Goal: Complete application form: Complete application form

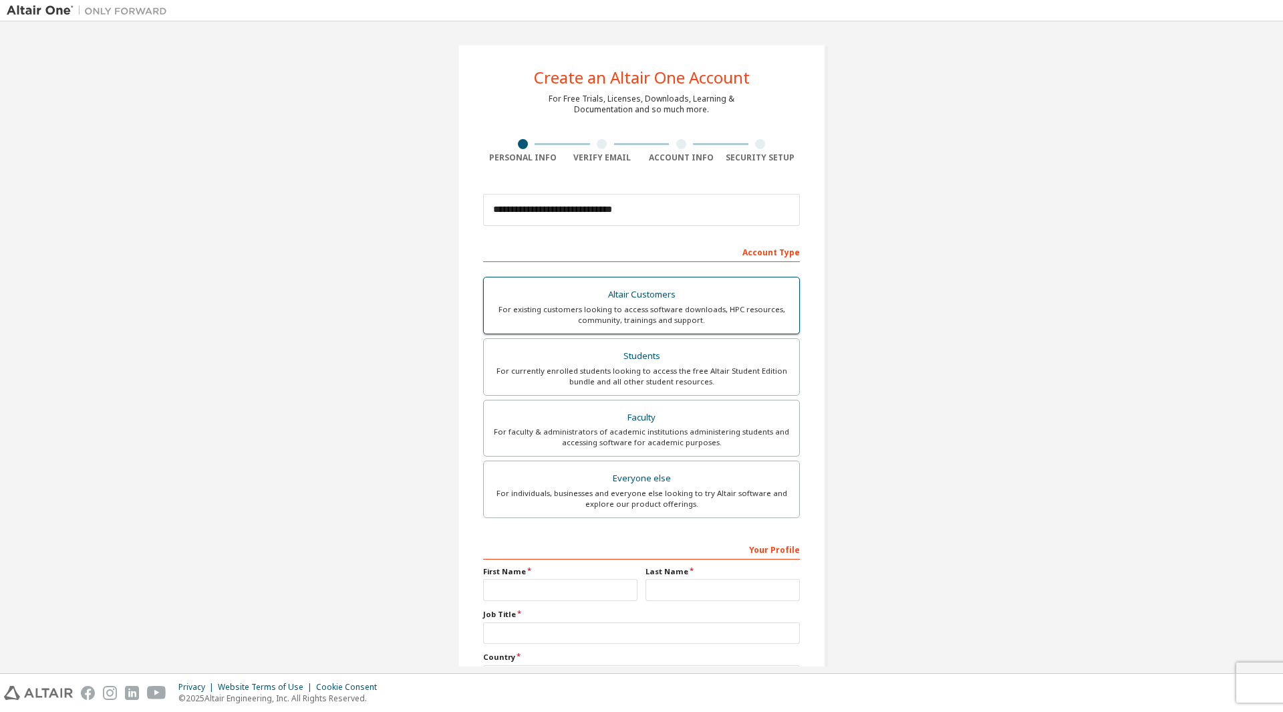
click at [634, 301] on div "Altair Customers" at bounding box center [641, 294] width 299 height 19
click at [590, 595] on input "text" at bounding box center [560, 590] width 154 height 22
click at [615, 320] on div "For existing customers looking to access software downloads, HPC resources, com…" at bounding box center [641, 314] width 299 height 21
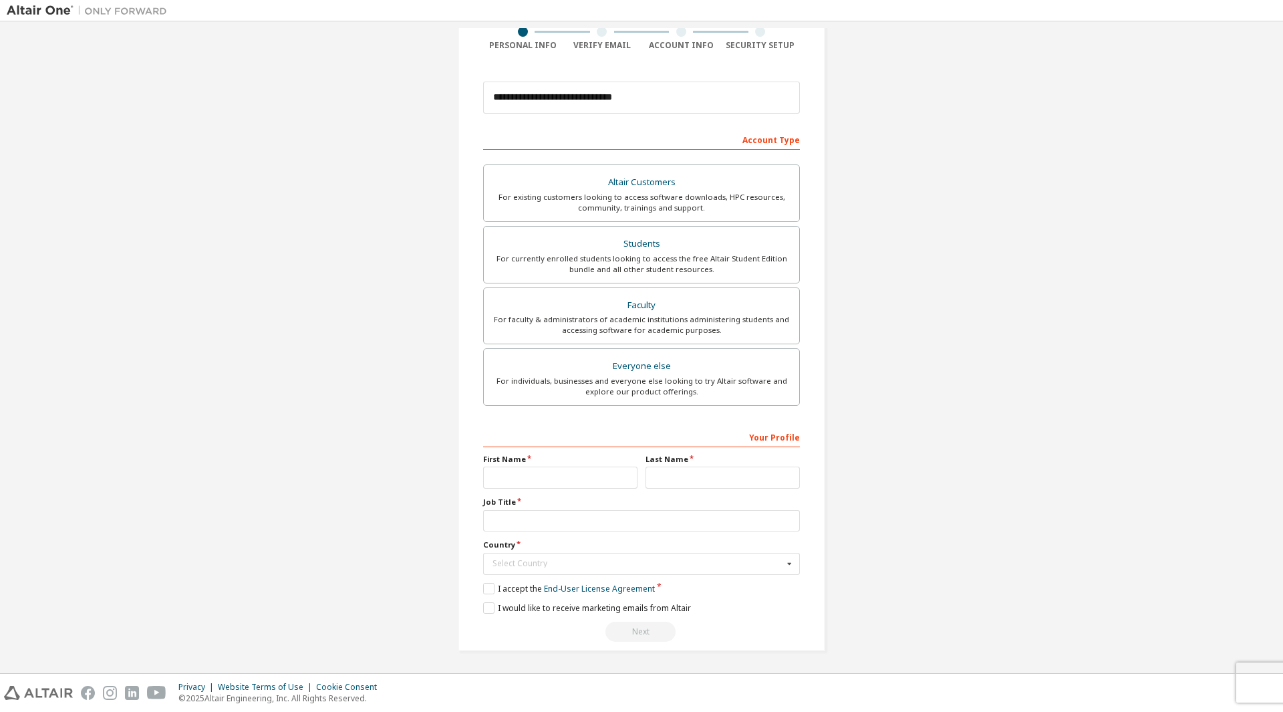
scroll to position [113, 0]
click at [544, 471] on input "text" at bounding box center [560, 477] width 154 height 22
type input "*******"
click at [674, 480] on input "text" at bounding box center [723, 477] width 154 height 22
type input "*****"
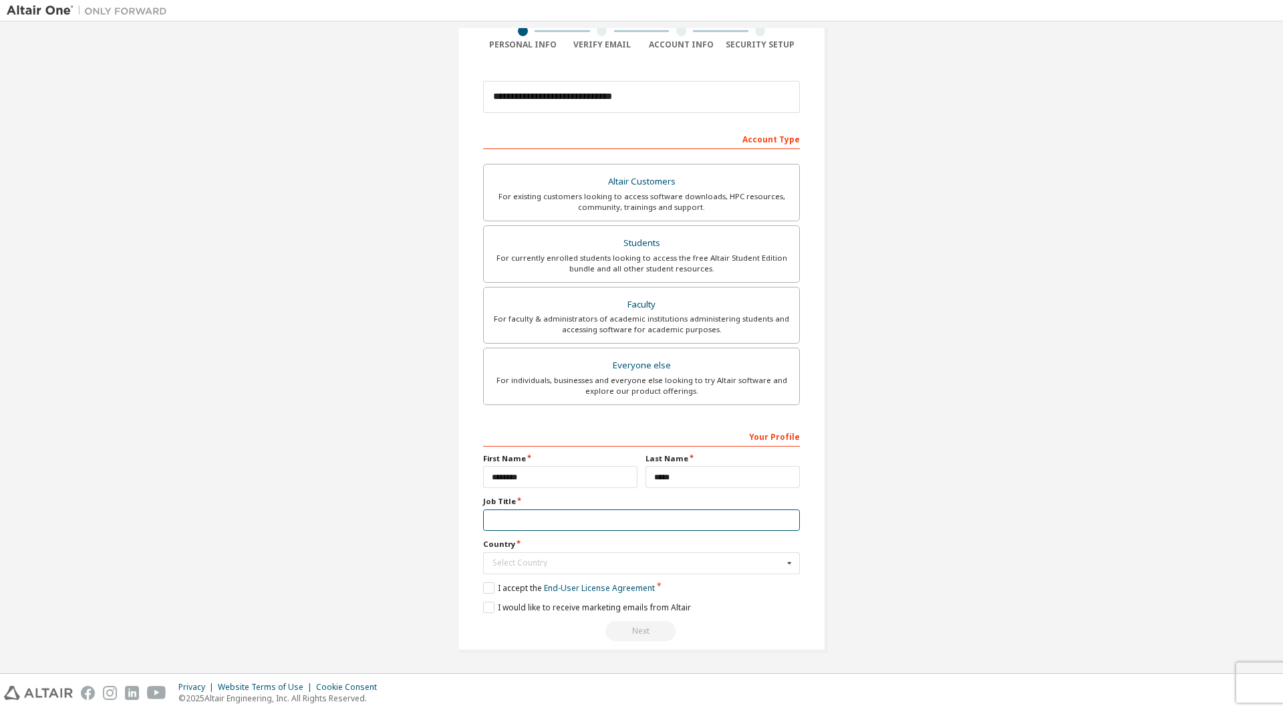
click at [491, 527] on input "text" at bounding box center [641, 520] width 317 height 22
type input "*"
type input "**********"
click at [539, 567] on input "text" at bounding box center [642, 563] width 315 height 21
type input "*"
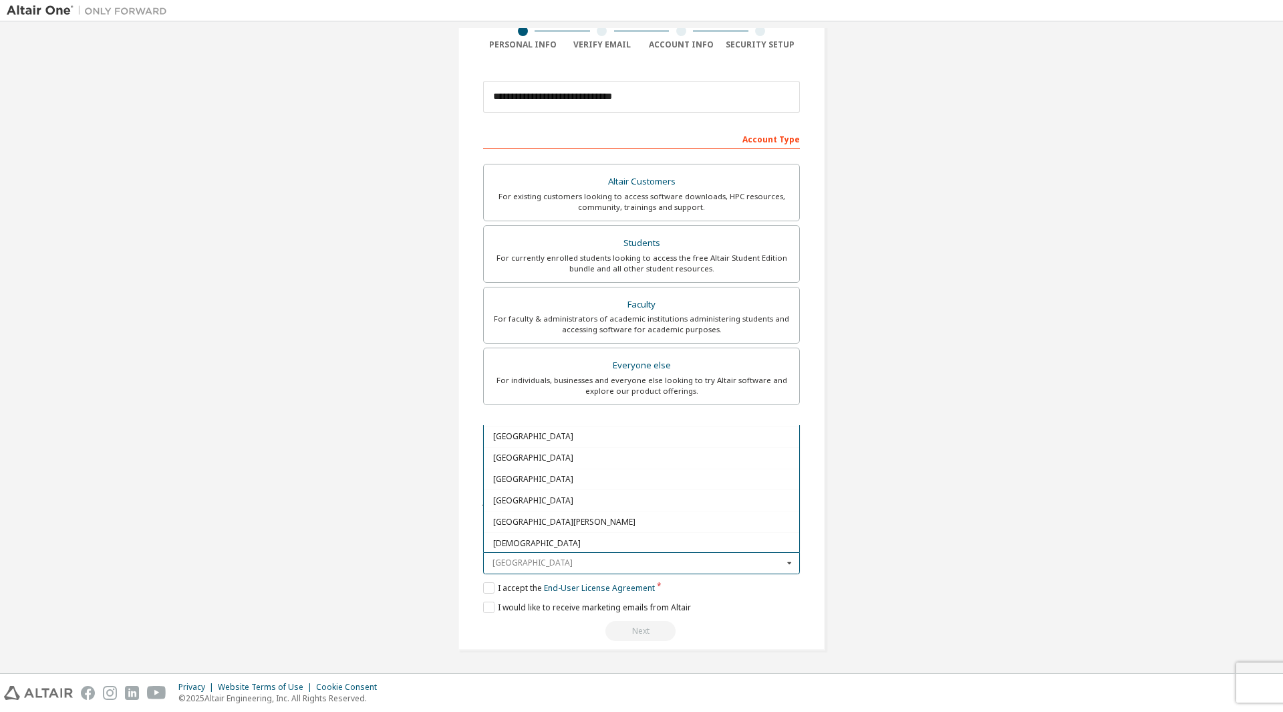
scroll to position [2072, 0]
click at [507, 446] on span "[GEOGRAPHIC_DATA]" at bounding box center [641, 449] width 297 height 8
type input "***"
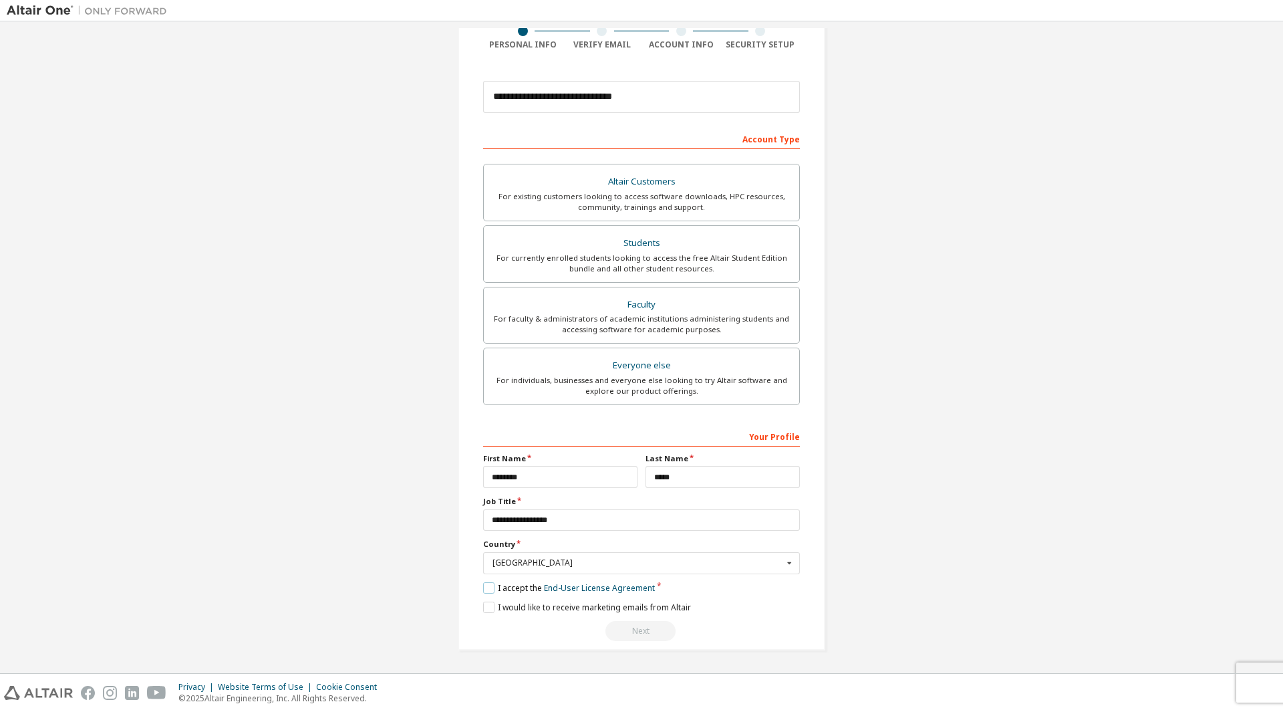
click at [487, 587] on label "I accept the End-User License Agreement" at bounding box center [569, 587] width 172 height 11
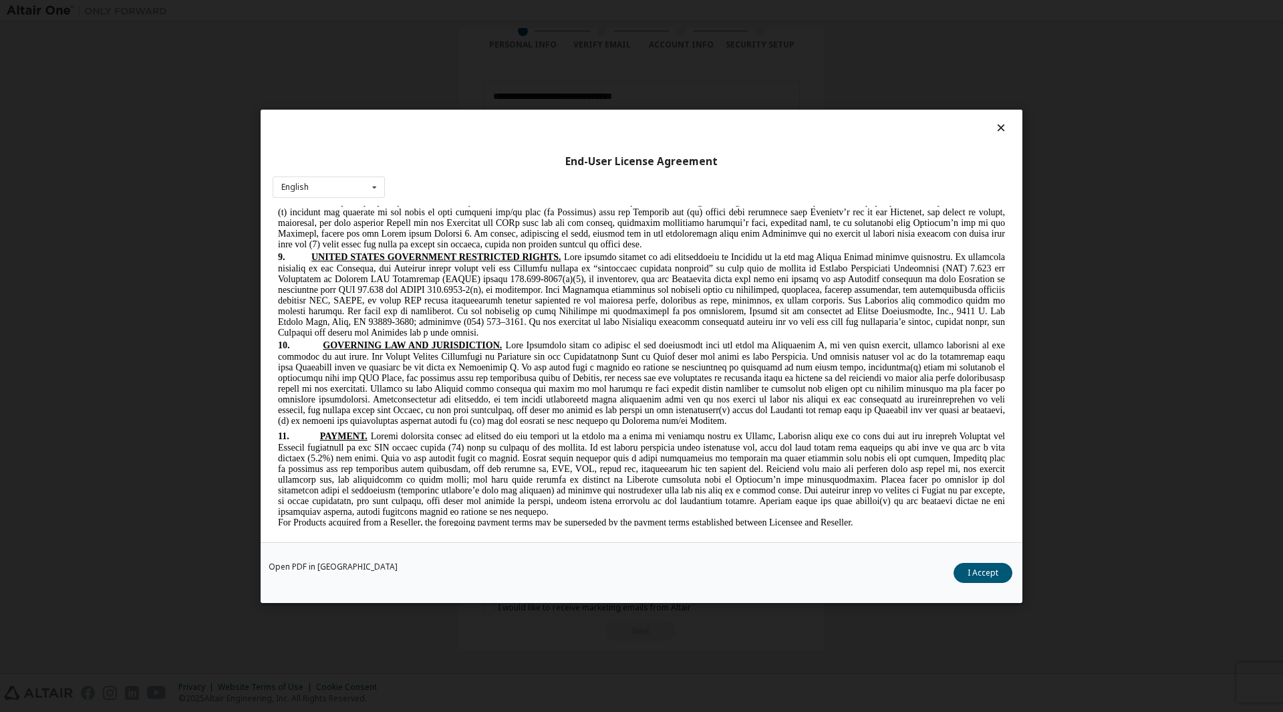
scroll to position [3342, 0]
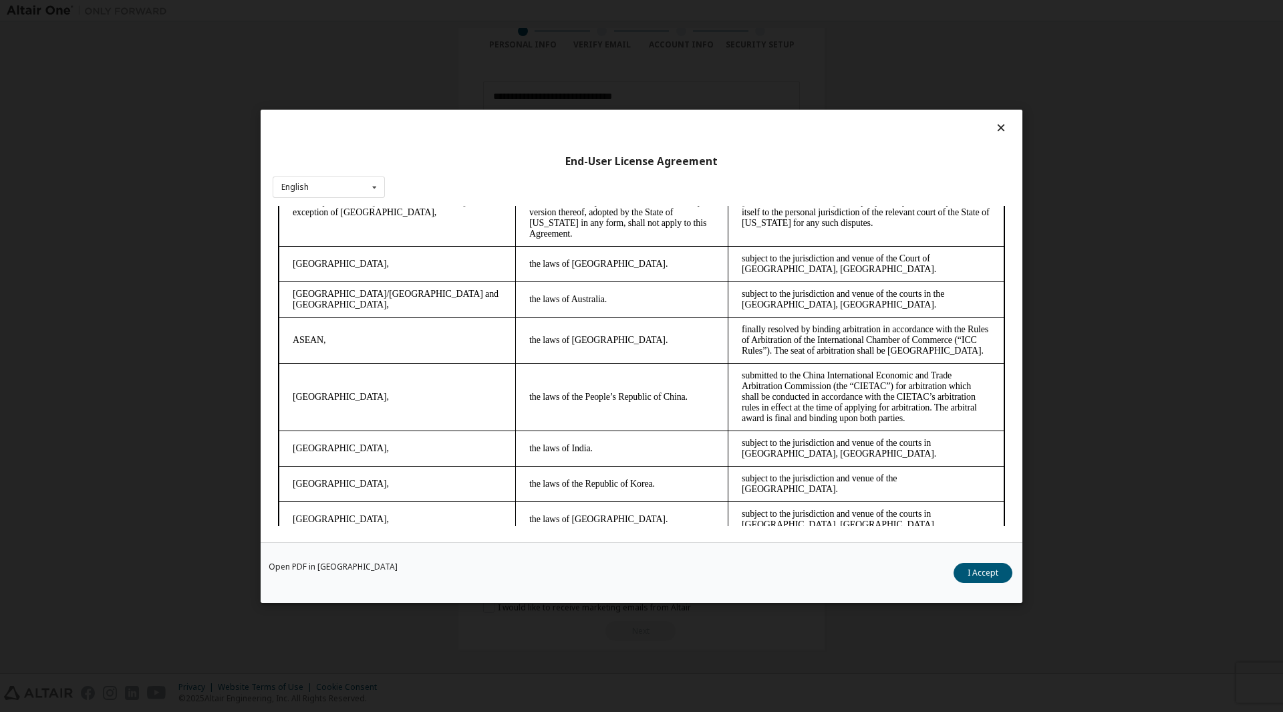
drag, startPoint x: 1002, startPoint y: 235, endPoint x: 1260, endPoint y: 752, distance: 577.7
click at [984, 571] on button "I Accept" at bounding box center [983, 572] width 59 height 20
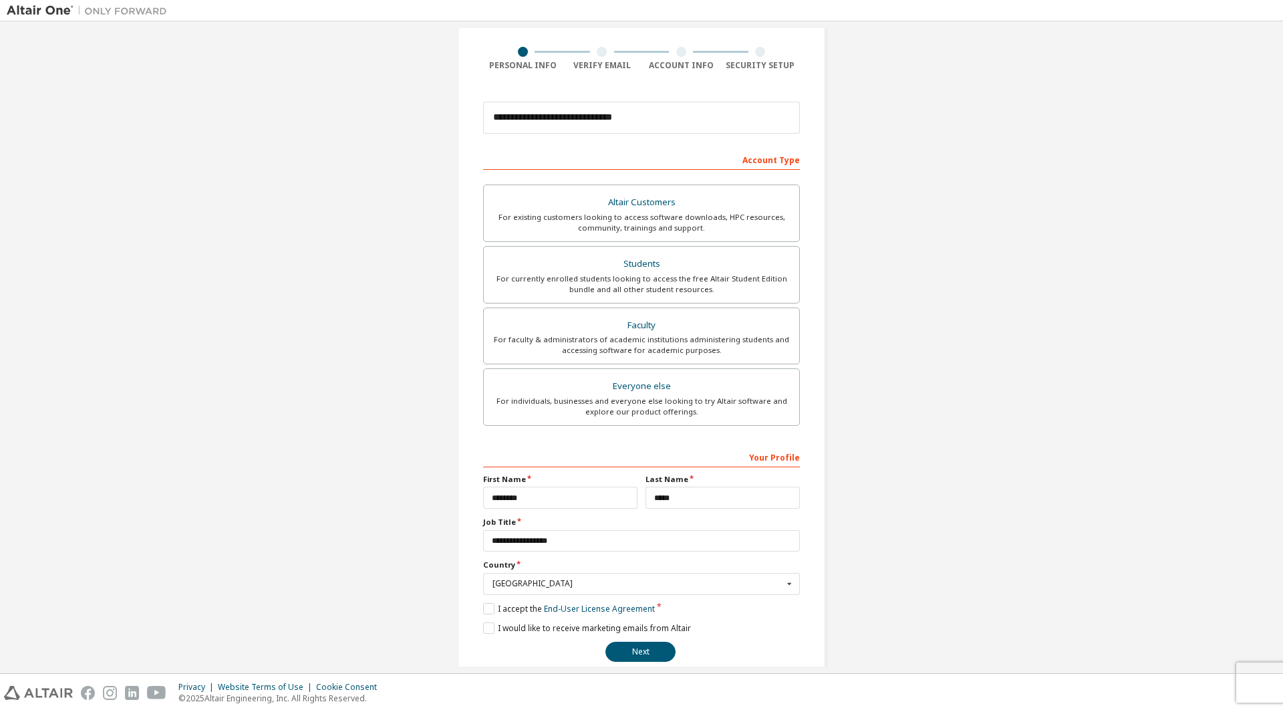
scroll to position [113, 0]
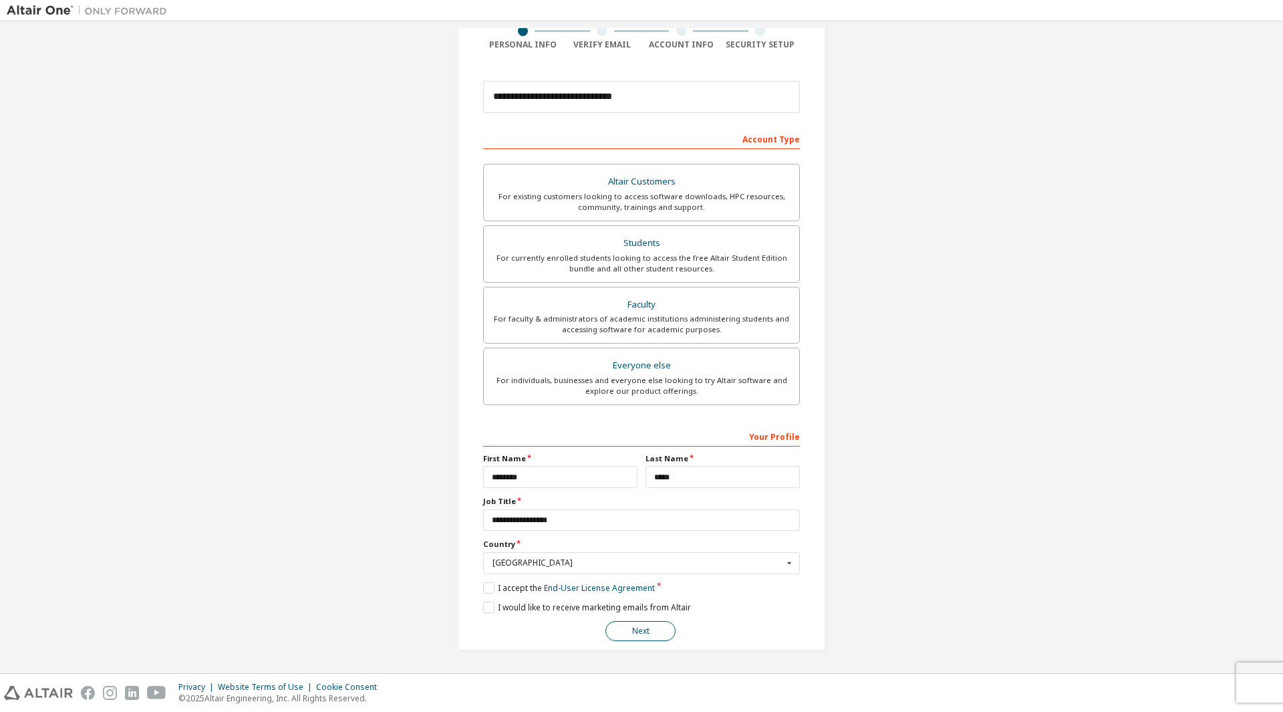
click at [635, 635] on button "Next" at bounding box center [640, 631] width 70 height 20
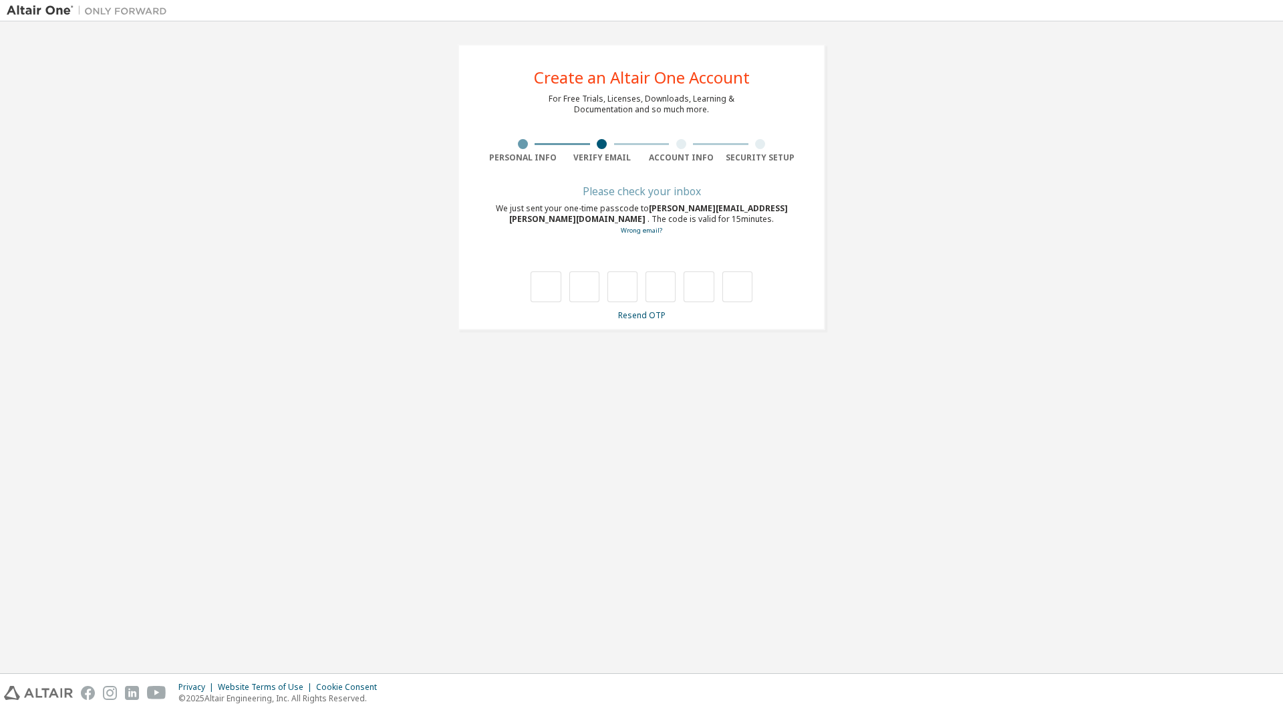
scroll to position [0, 0]
type input "*"
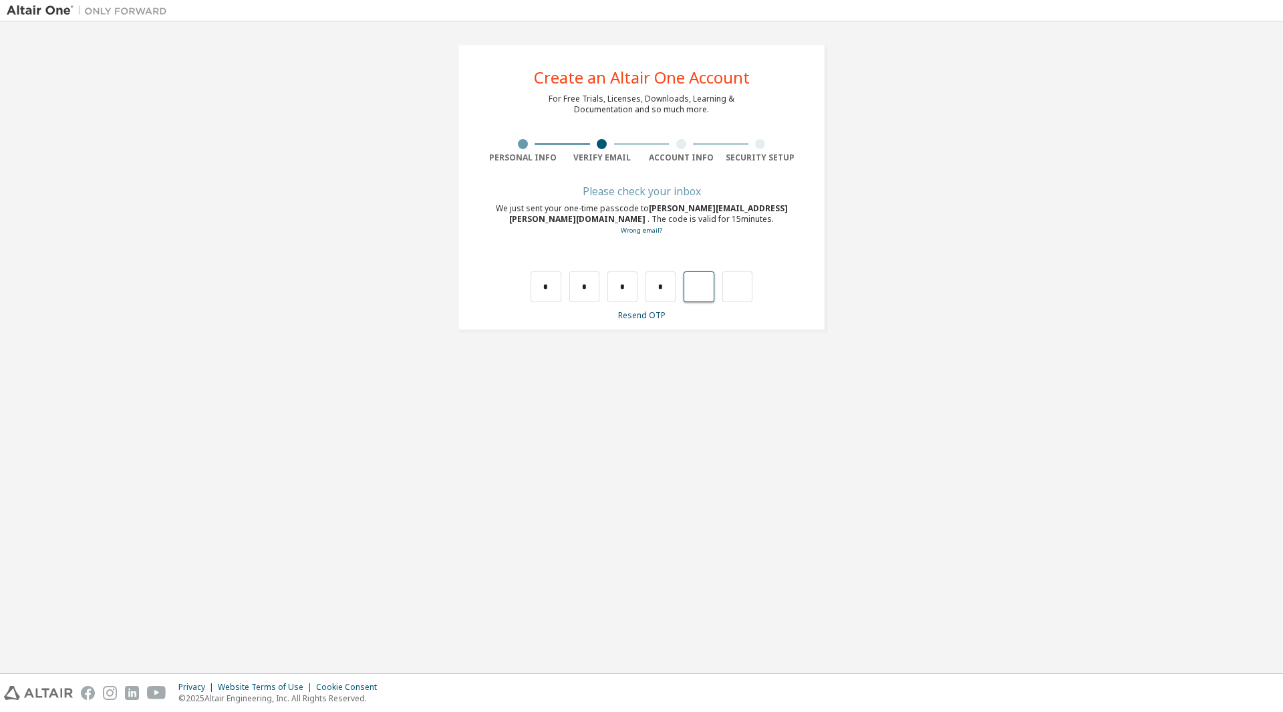
type input "*"
click at [546, 289] on input "text" at bounding box center [546, 286] width 30 height 31
type input "*"
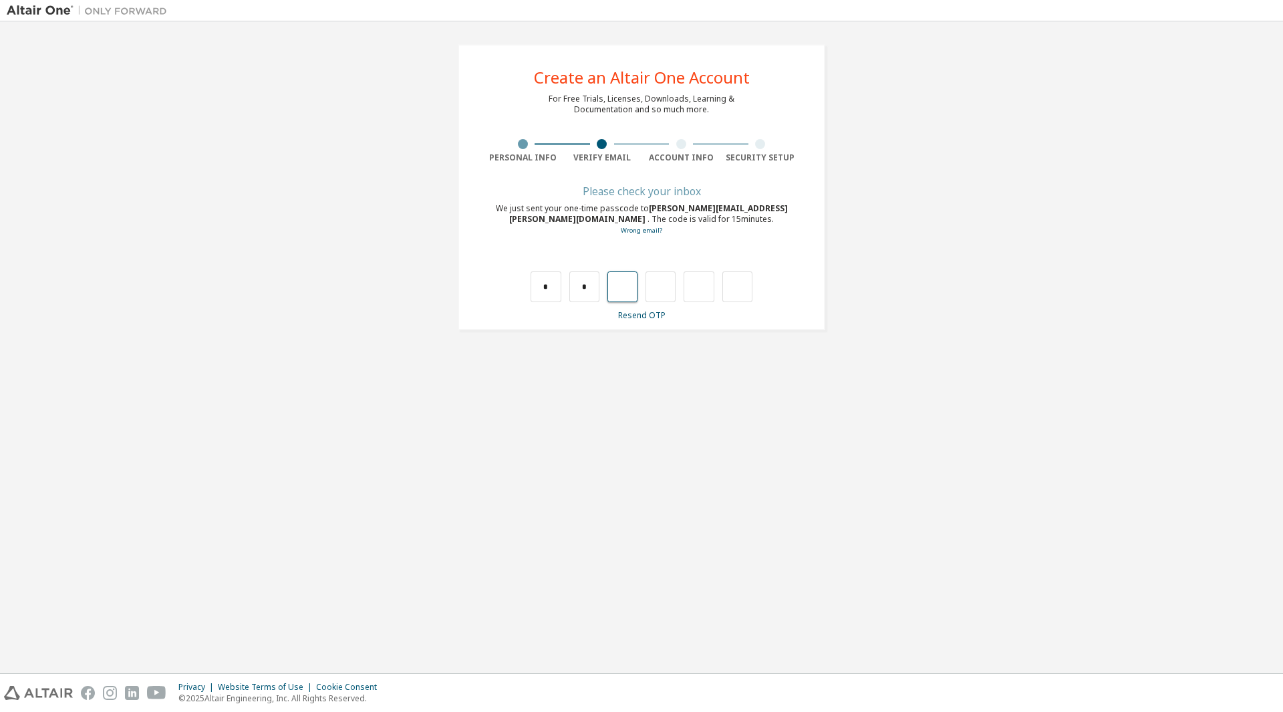
type input "*"
click at [659, 286] on input "*" at bounding box center [661, 286] width 30 height 31
click at [660, 287] on input "text" at bounding box center [661, 286] width 30 height 31
type input "*"
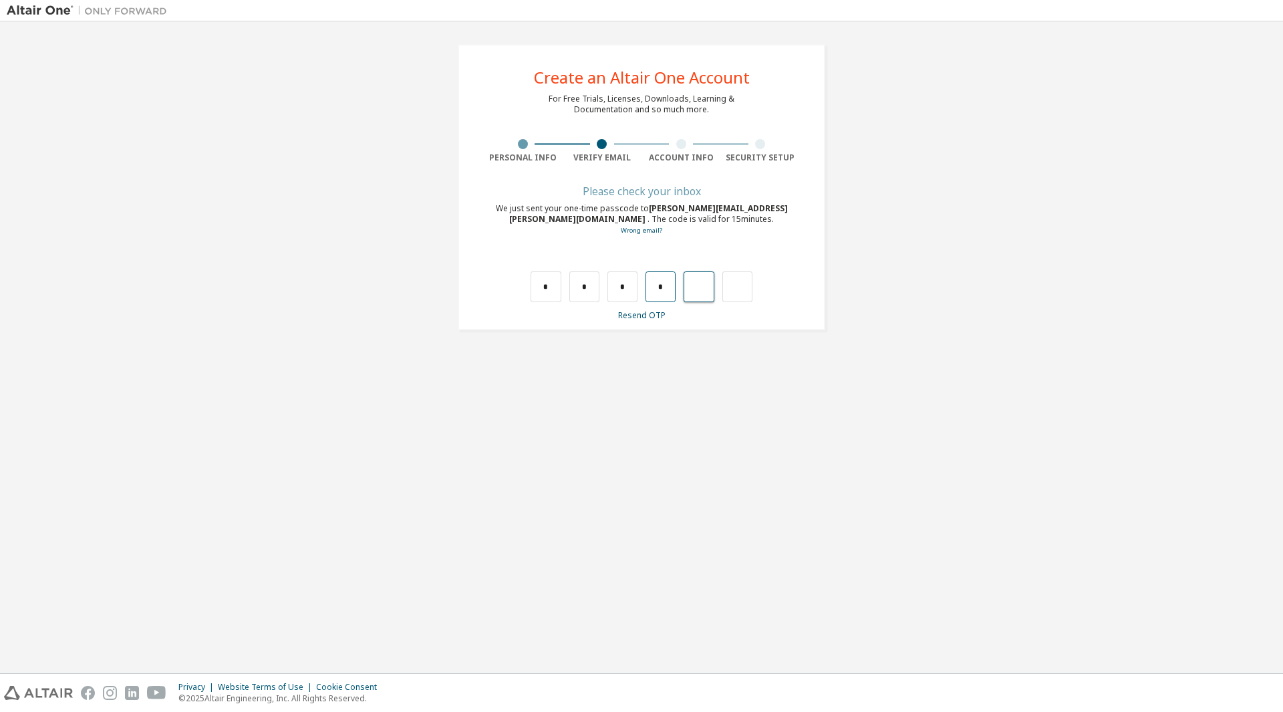
type input "*"
